Goal: Download file/media

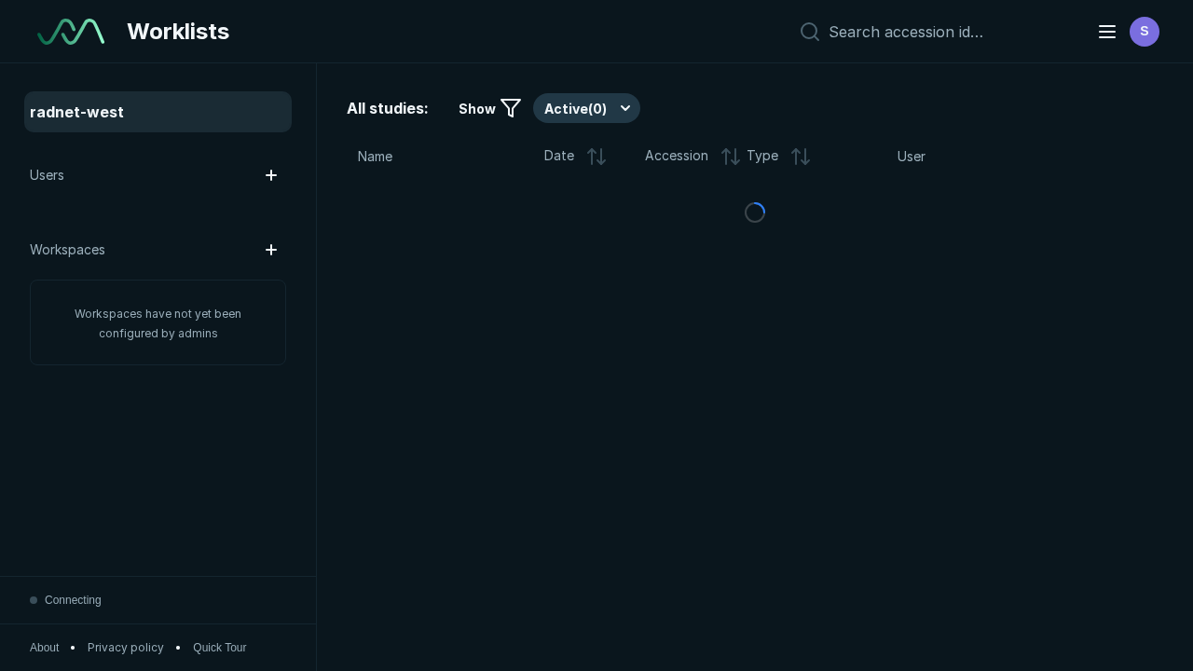
scroll to position [5090, 7763]
